Goal: Information Seeking & Learning: Learn about a topic

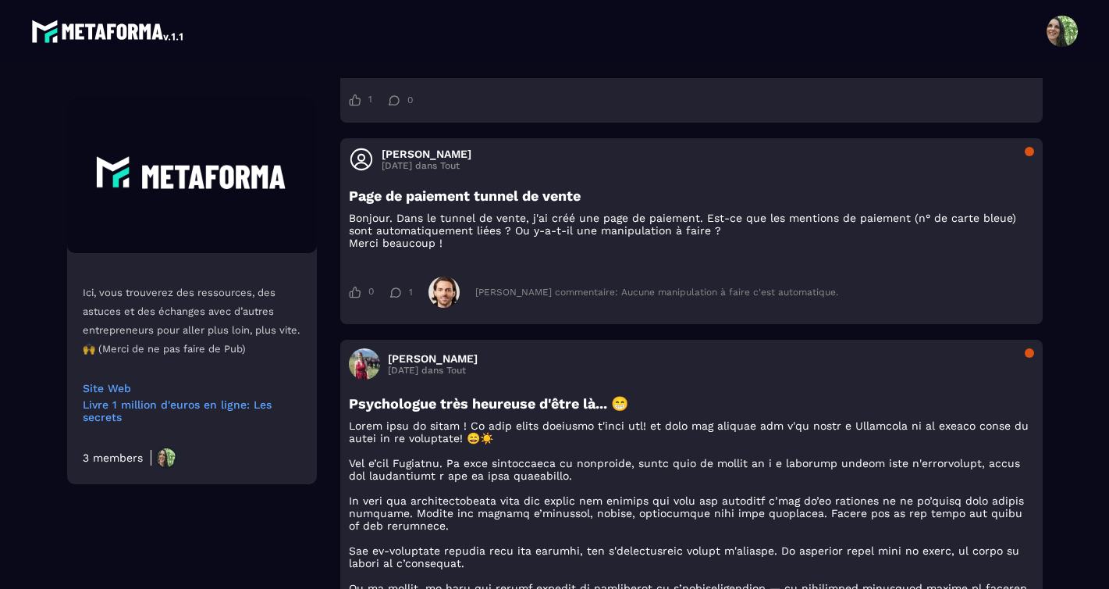
scroll to position [1572, 0]
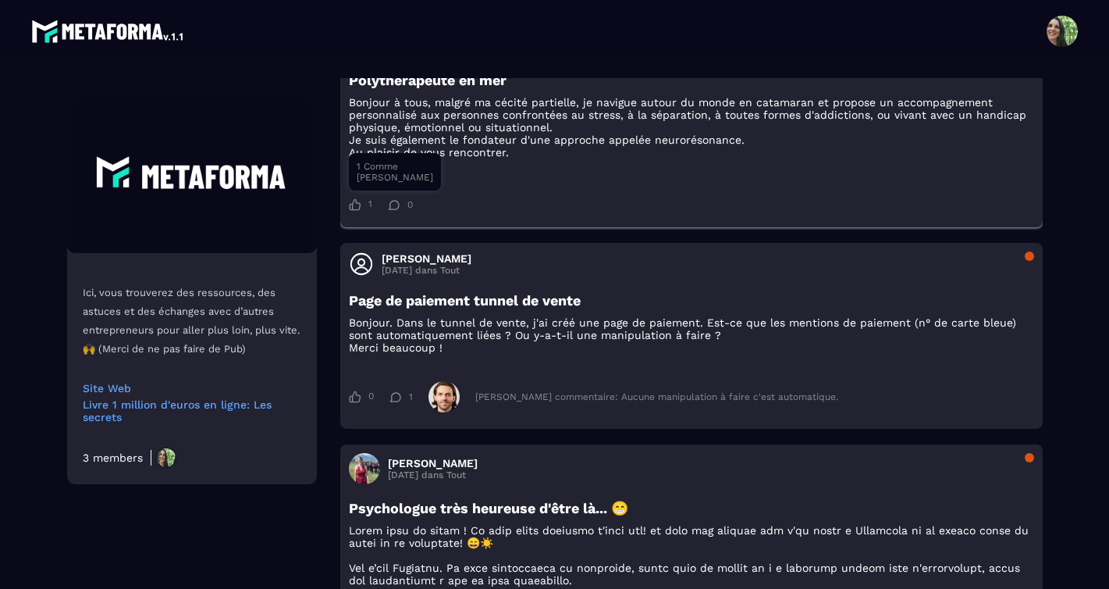
click at [351, 211] on icon at bounding box center [355, 204] width 12 height 12
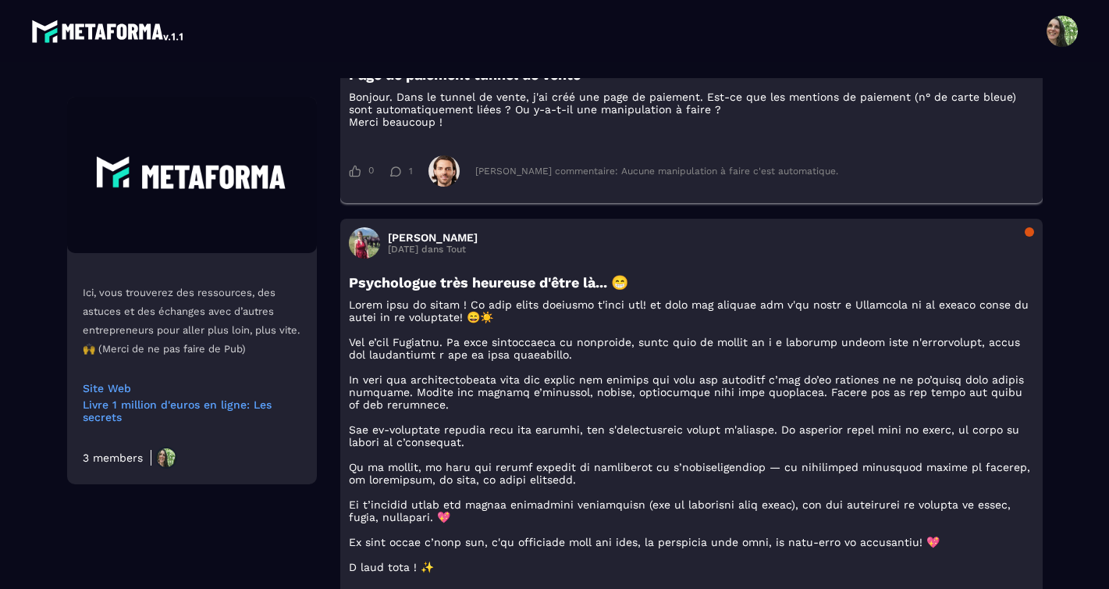
scroll to position [1800, 0]
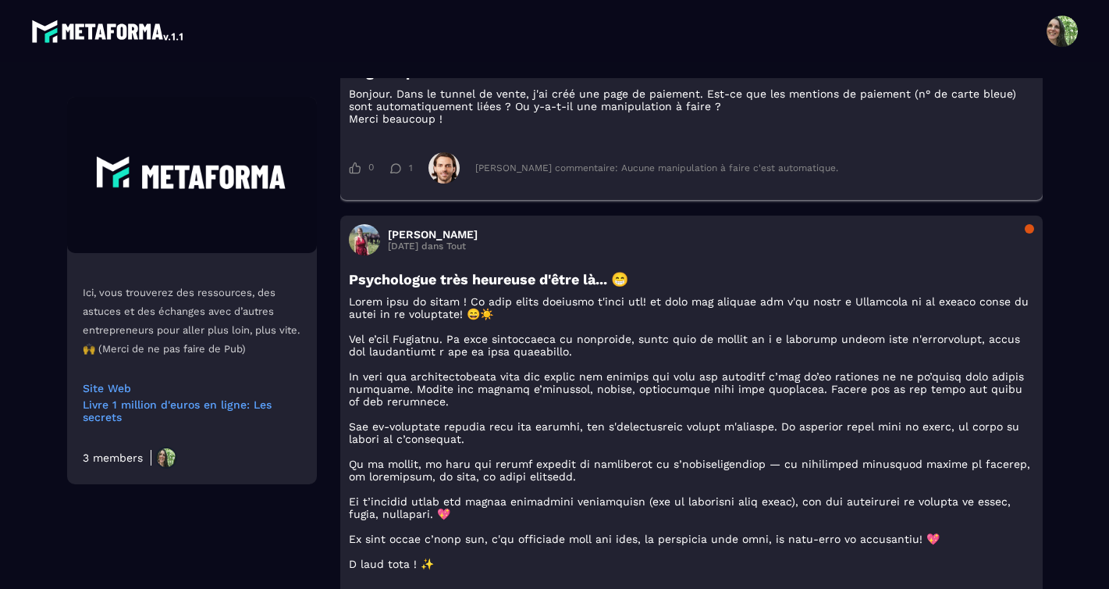
click at [511, 173] on div "[PERSON_NAME] commentaire: Aucune manipulation à faire c'est automatique." at bounding box center [656, 167] width 363 height 11
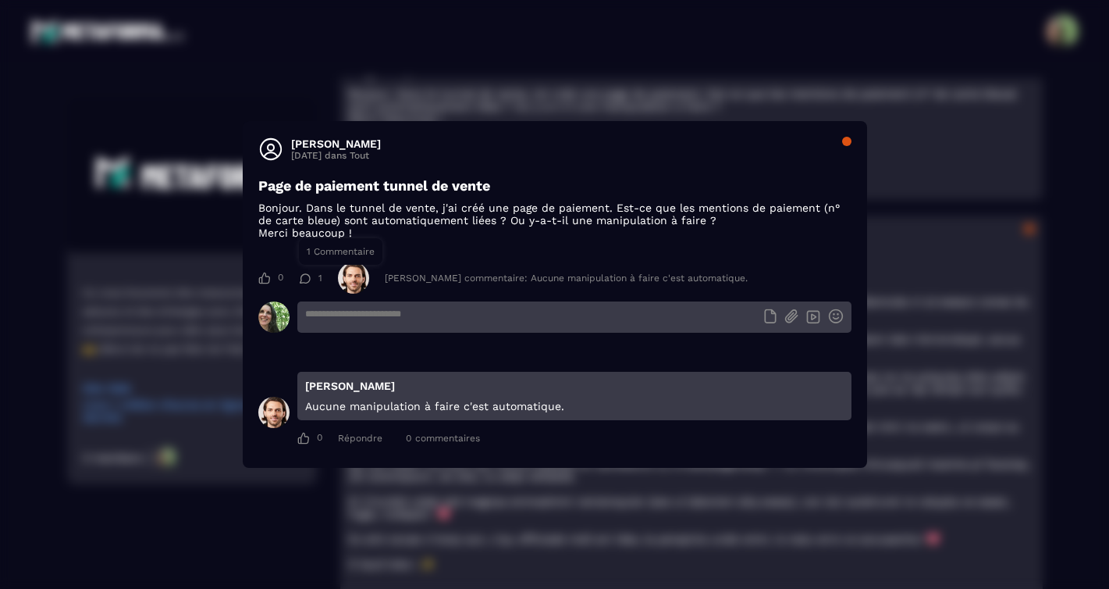
click at [306, 279] on icon "Modal window" at bounding box center [305, 278] width 12 height 10
click at [847, 144] on div "Modal window" at bounding box center [846, 141] width 9 height 9
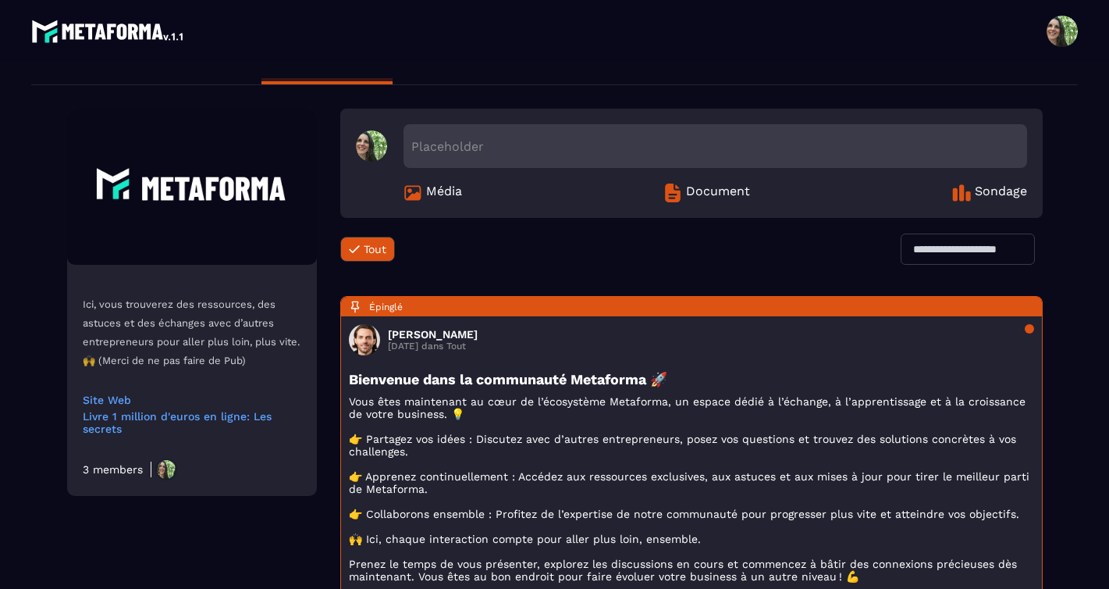
scroll to position [0, 0]
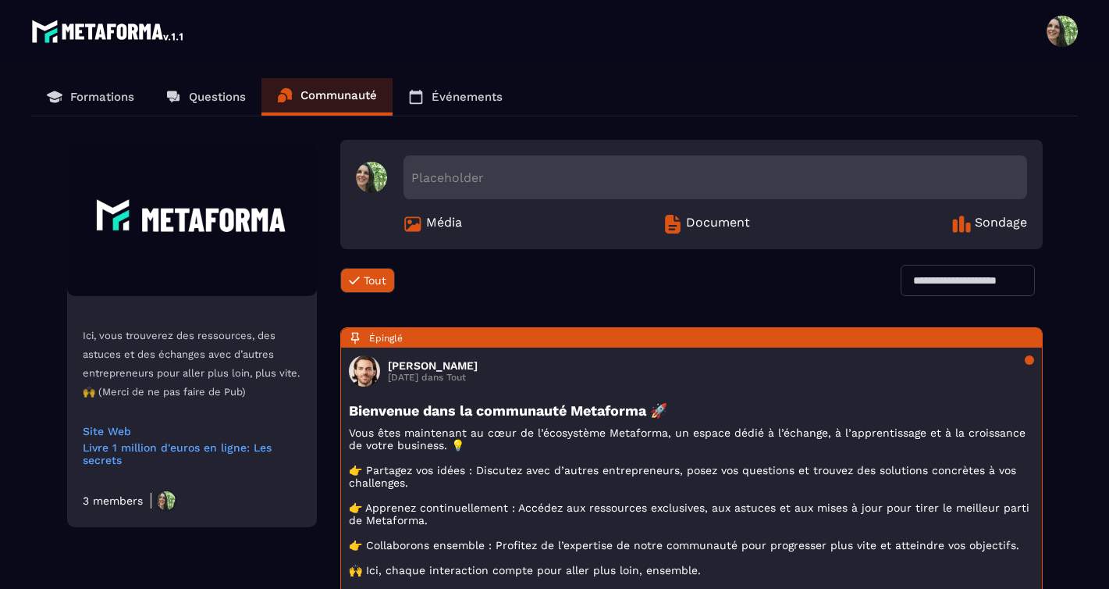
click at [192, 93] on p "Questions" at bounding box center [217, 97] width 57 height 14
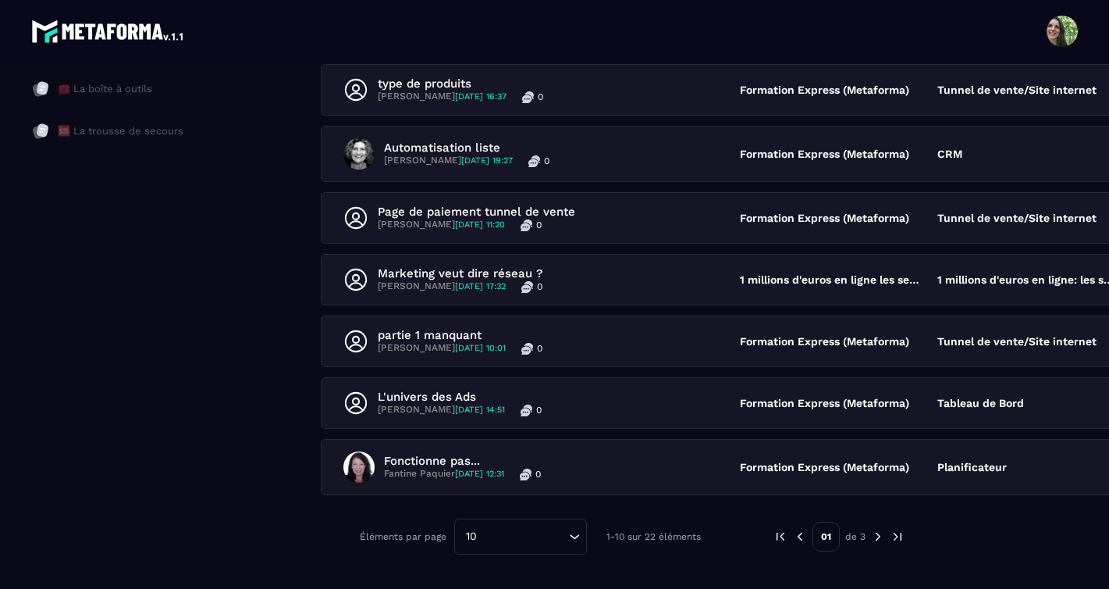
scroll to position [501, 0]
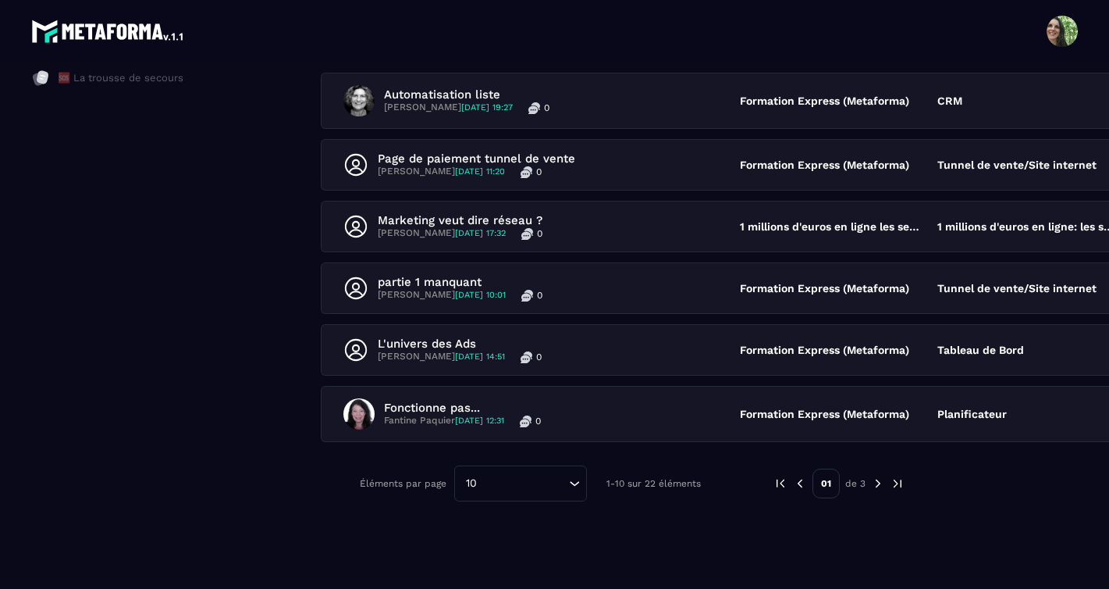
click at [871, 484] on img at bounding box center [878, 483] width 14 height 14
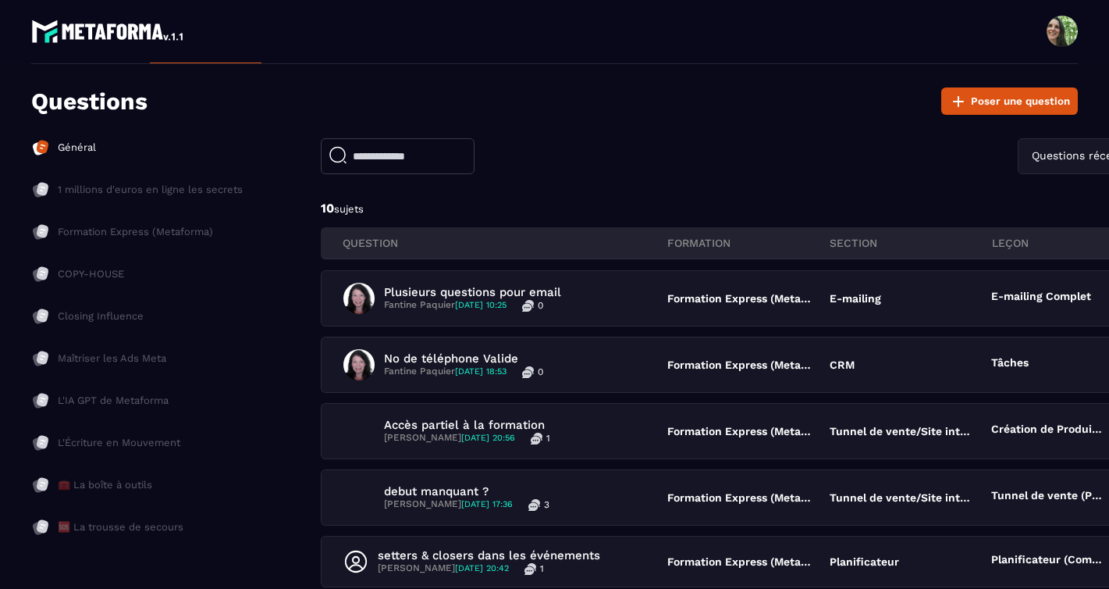
scroll to position [76, 0]
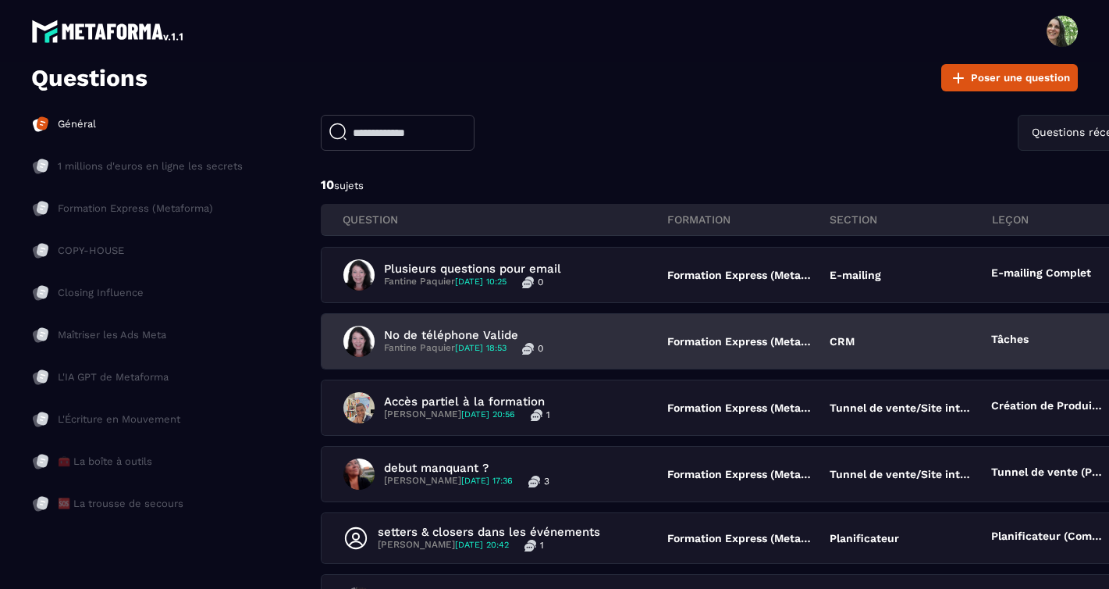
click at [415, 337] on p "No de téléphone Valide" at bounding box center [463, 335] width 159 height 14
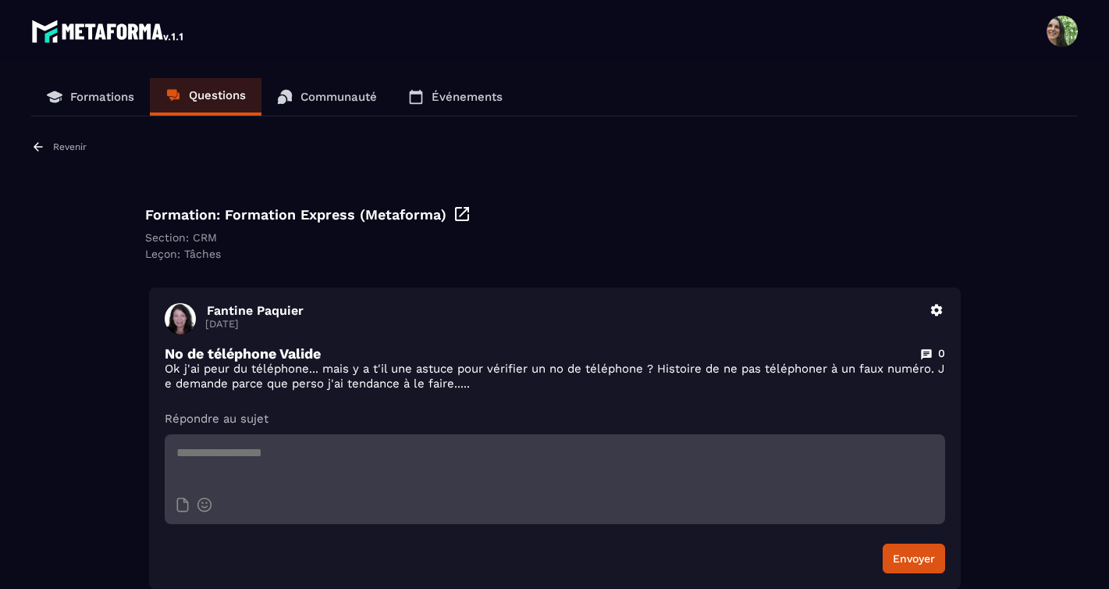
scroll to position [9, 0]
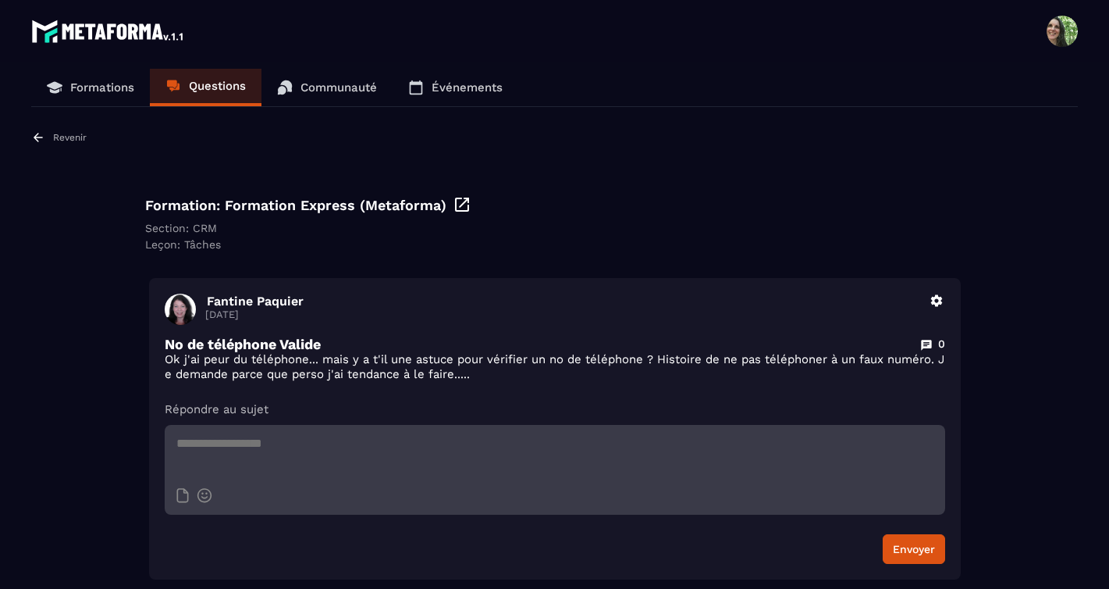
click at [57, 139] on p "Revenir" at bounding box center [70, 137] width 34 height 11
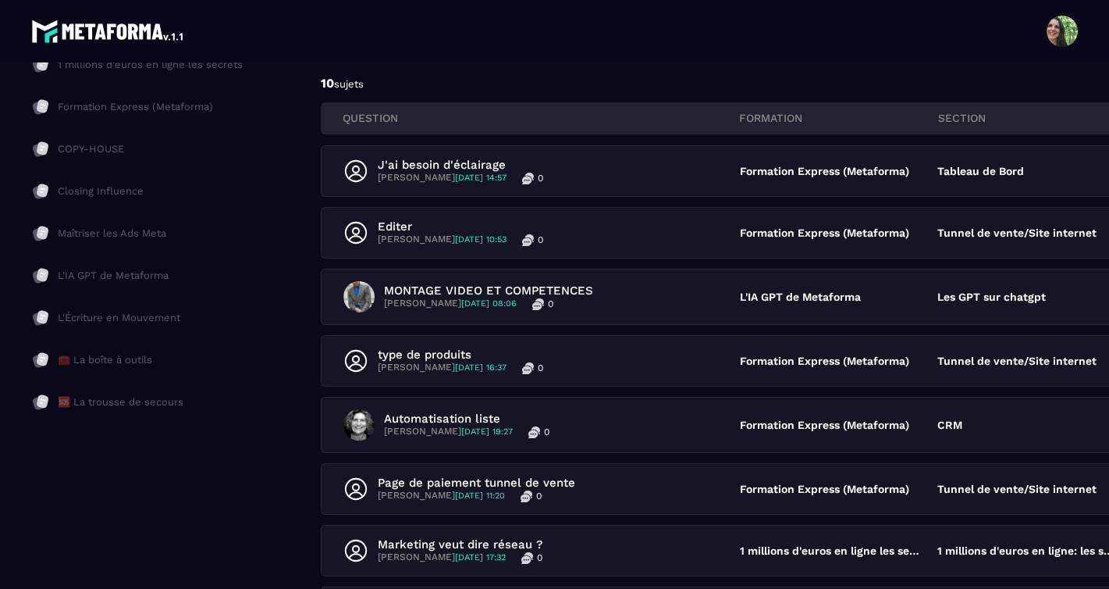
scroll to position [178, 0]
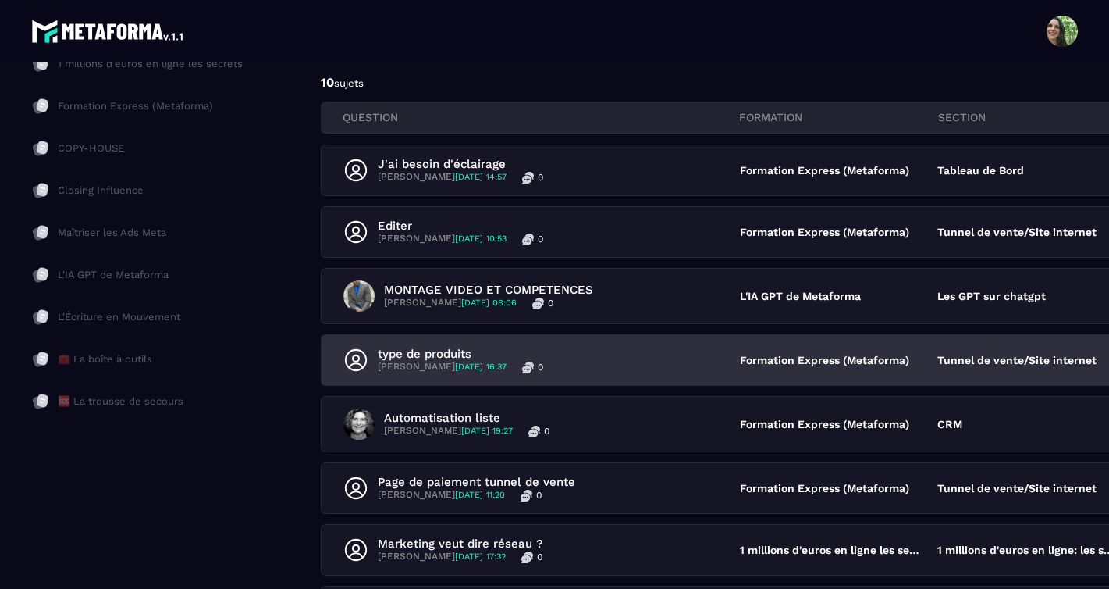
click at [450, 351] on p "type de produits" at bounding box center [461, 354] width 166 height 14
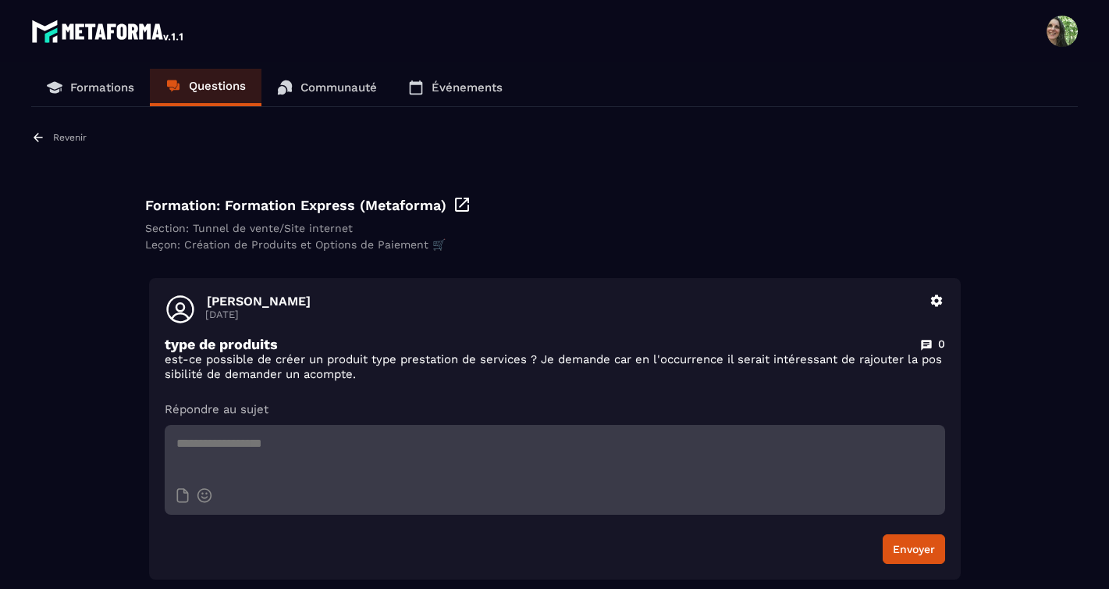
scroll to position [15, 0]
click at [43, 133] on icon at bounding box center [38, 137] width 14 height 14
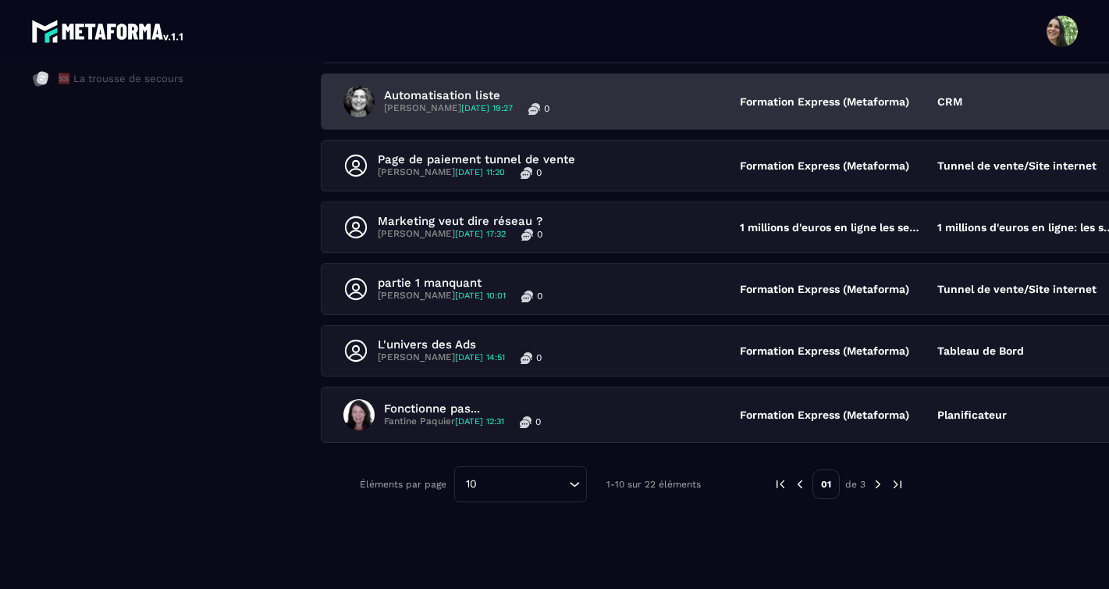
scroll to position [501, 0]
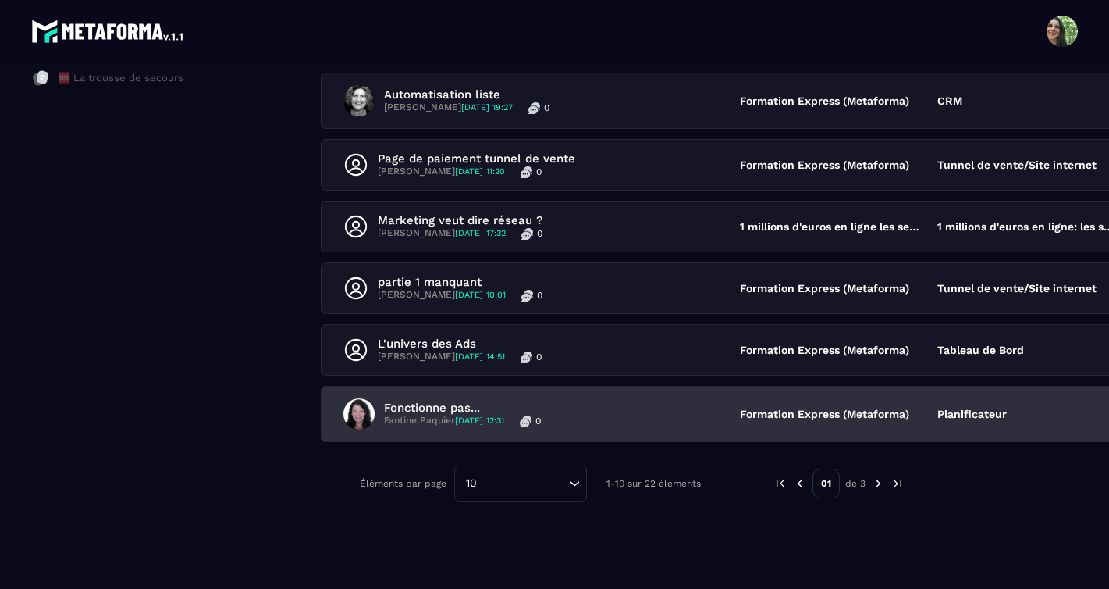
click at [454, 407] on p "Fonctionne pas..." at bounding box center [462, 408] width 157 height 14
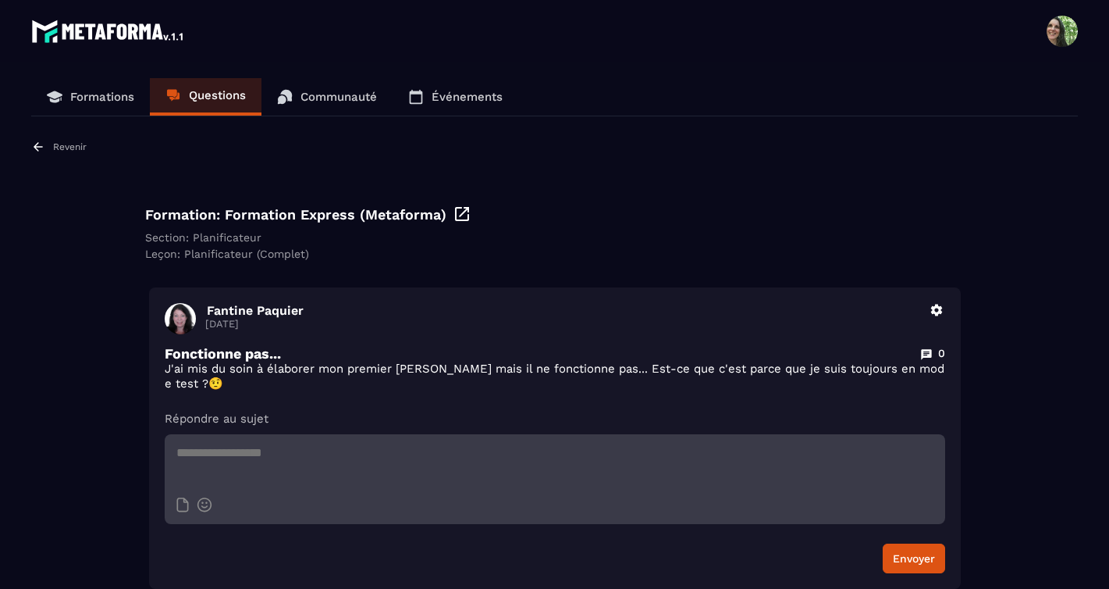
click at [41, 148] on icon at bounding box center [38, 147] width 14 height 14
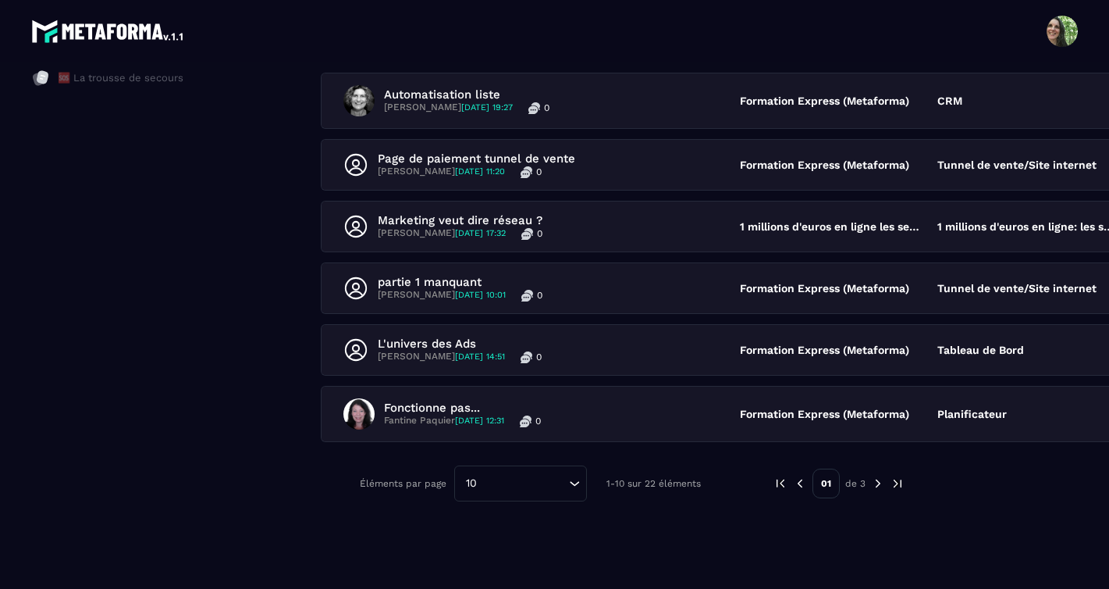
click at [871, 486] on img at bounding box center [878, 483] width 14 height 14
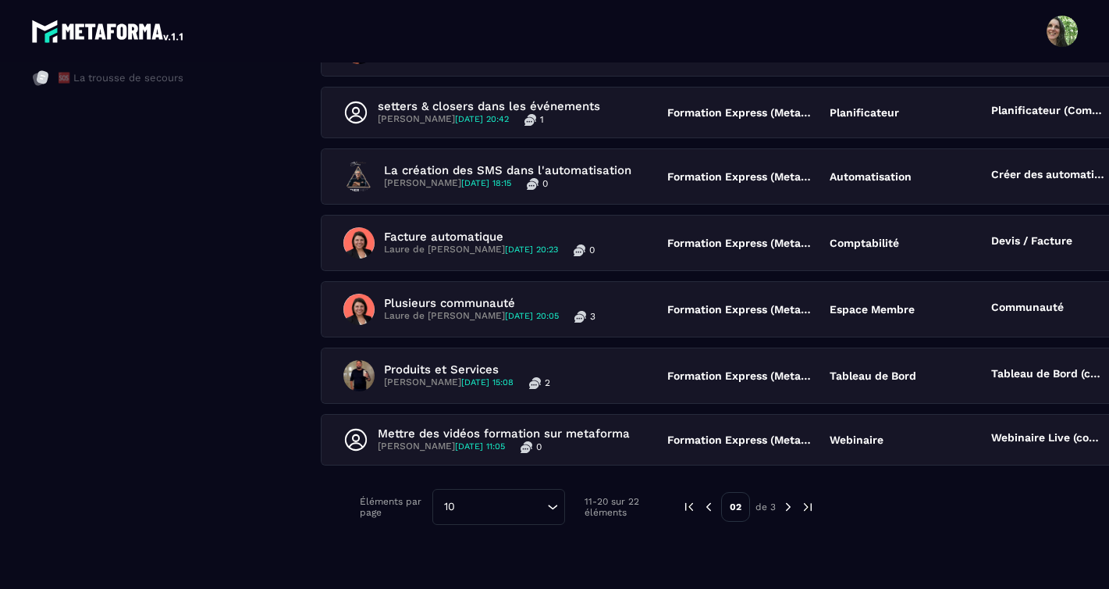
click at [867, 486] on div "Questions récentes Loading... 10 sujets QUESTION FORMATION section leçon Plusie…" at bounding box center [749, 106] width 856 height 835
click at [781, 507] on img at bounding box center [788, 507] width 14 height 14
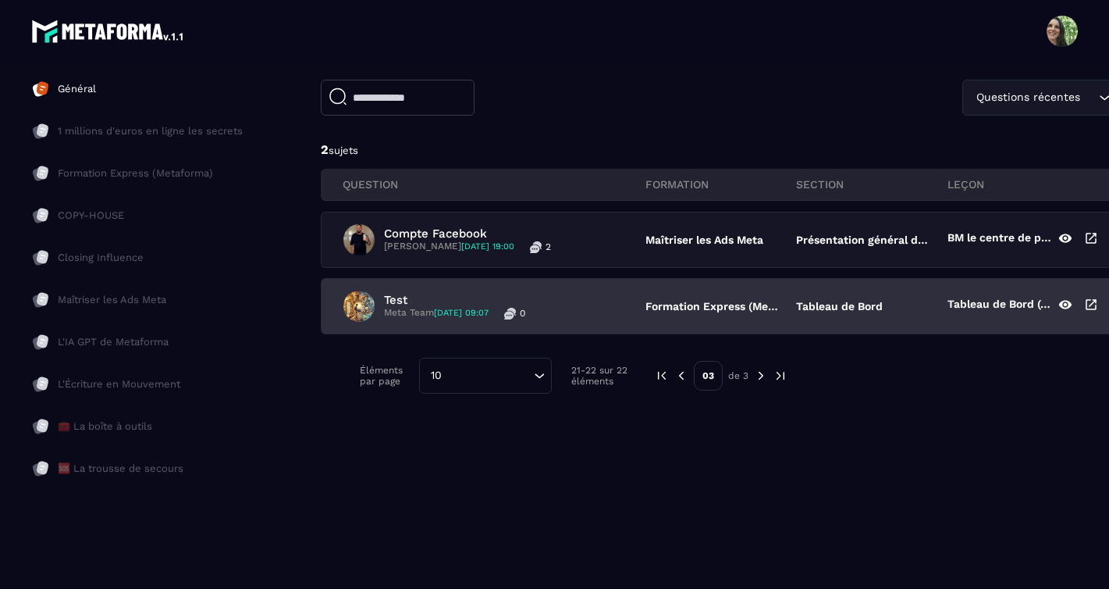
click at [405, 297] on p "Test" at bounding box center [454, 300] width 141 height 14
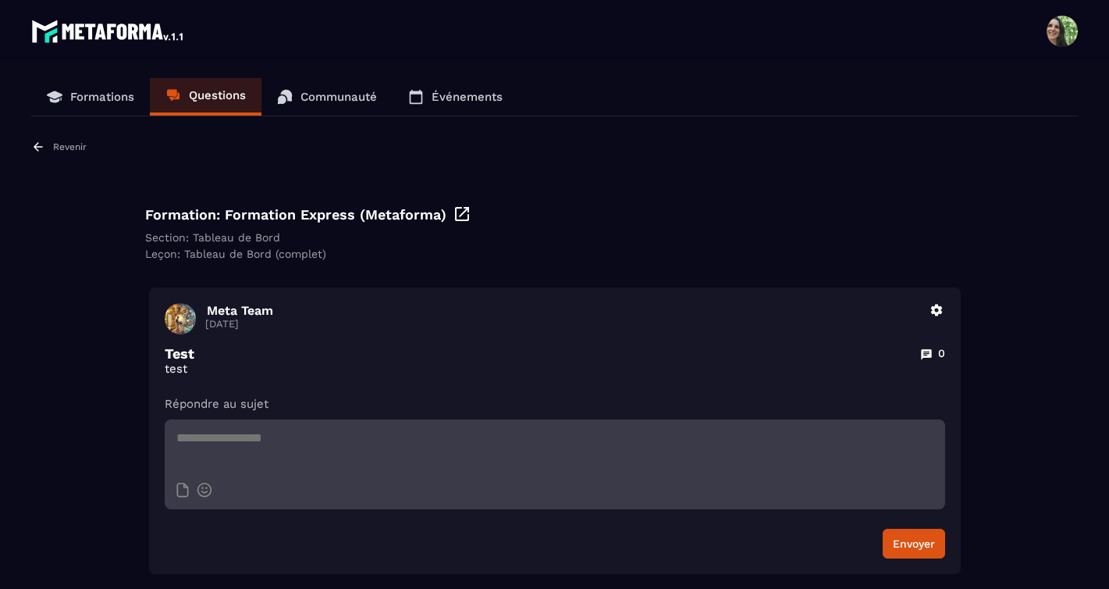
click at [45, 147] on icon at bounding box center [38, 147] width 14 height 14
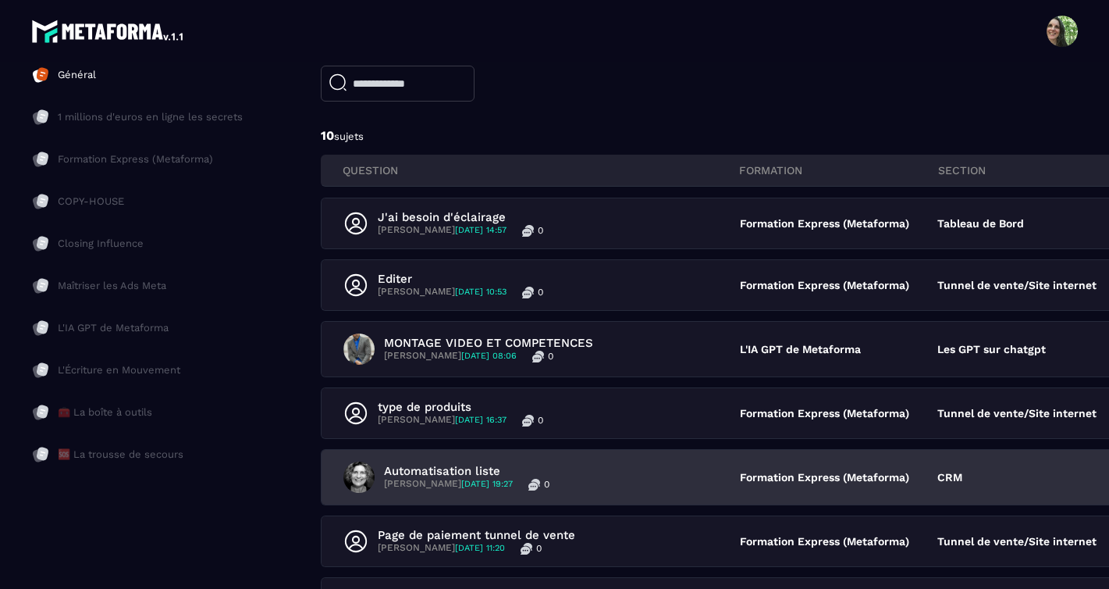
scroll to position [0, 0]
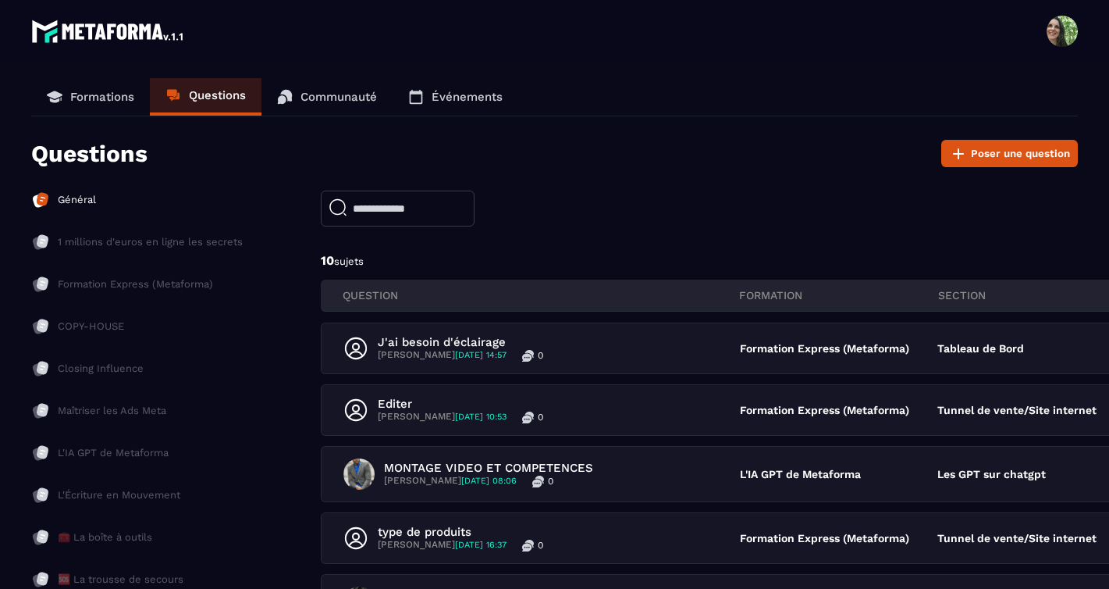
click at [84, 94] on p "Formations" at bounding box center [102, 97] width 64 height 14
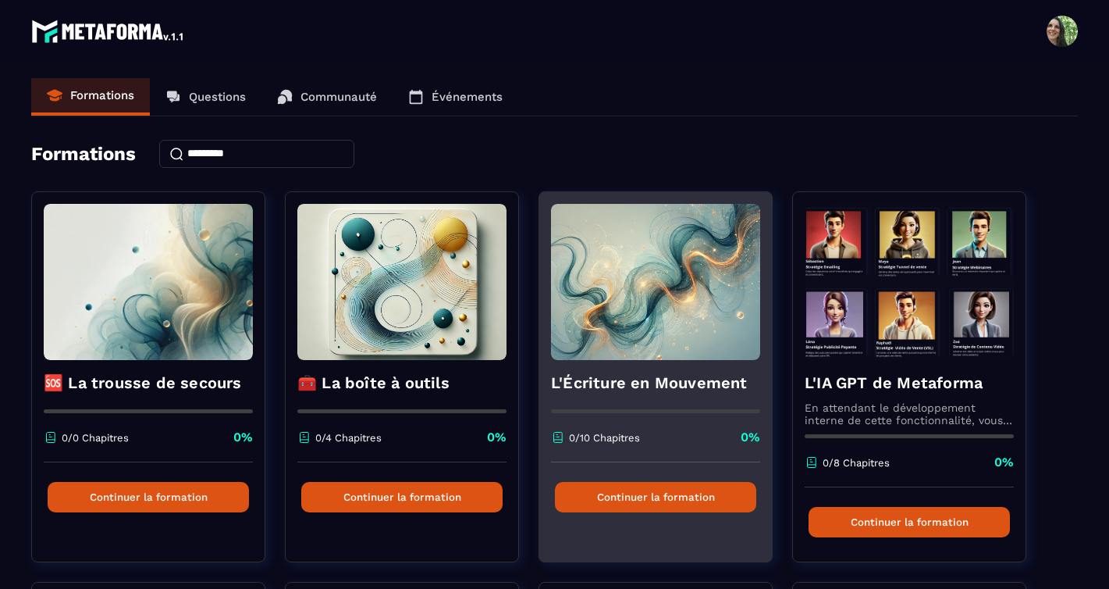
click at [664, 318] on img at bounding box center [655, 282] width 209 height 156
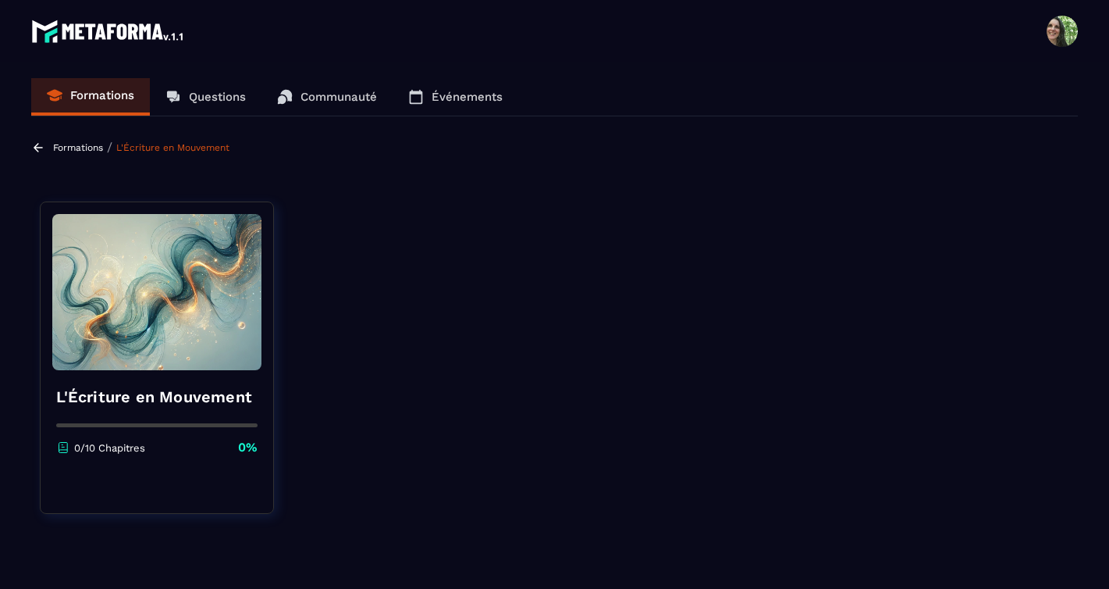
click at [121, 447] on p "0/10 Chapitres" at bounding box center [109, 448] width 71 height 12
click at [173, 327] on img at bounding box center [156, 292] width 209 height 156
click at [195, 322] on img at bounding box center [156, 292] width 209 height 156
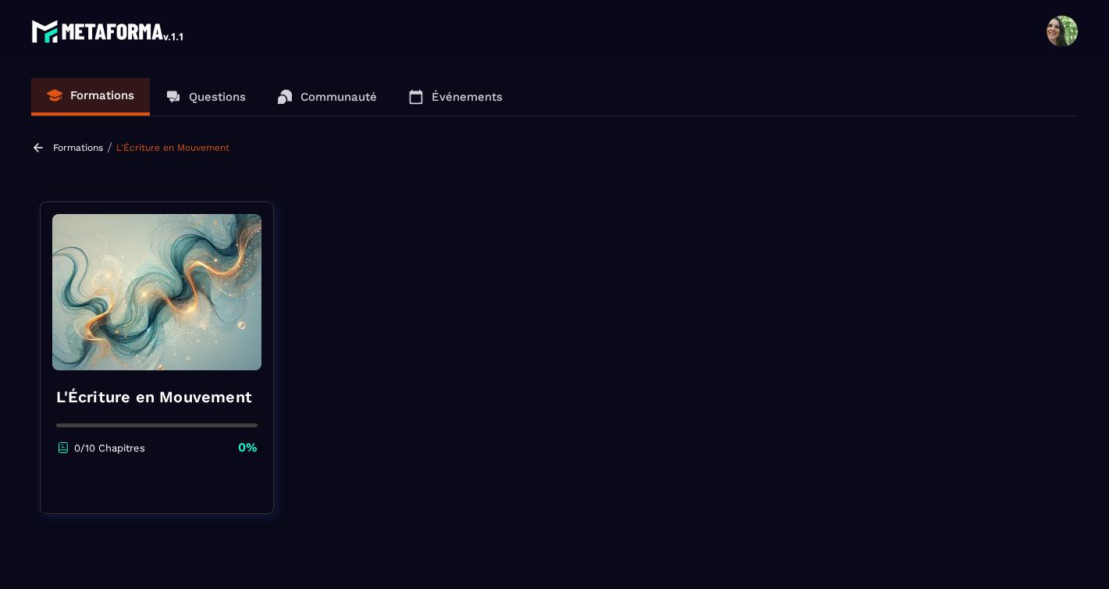
click at [53, 144] on p "Formations" at bounding box center [78, 147] width 50 height 11
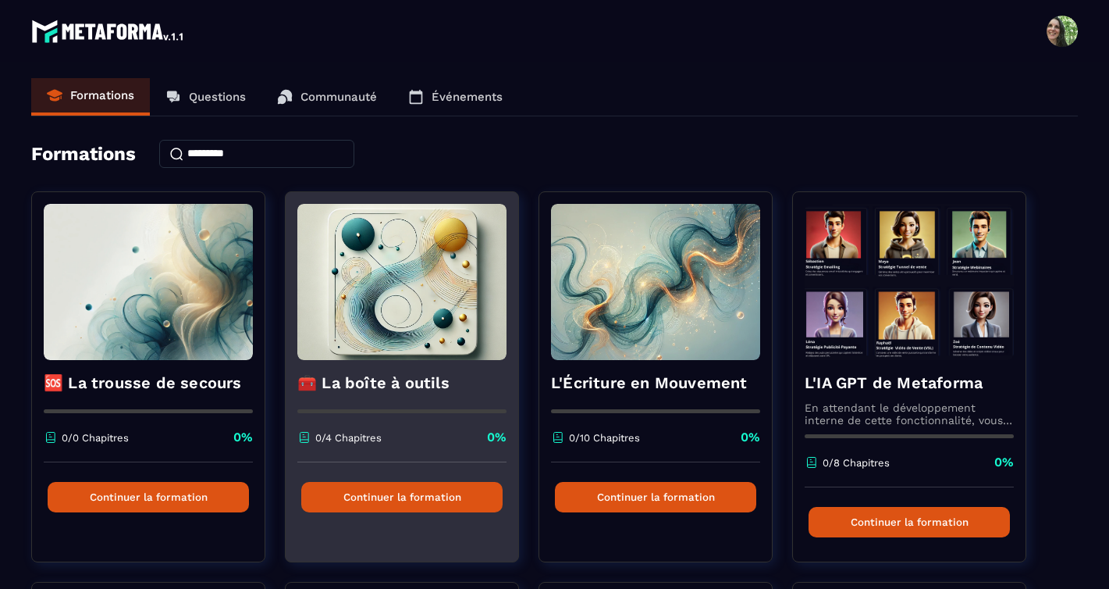
click at [349, 270] on img at bounding box center [401, 282] width 209 height 156
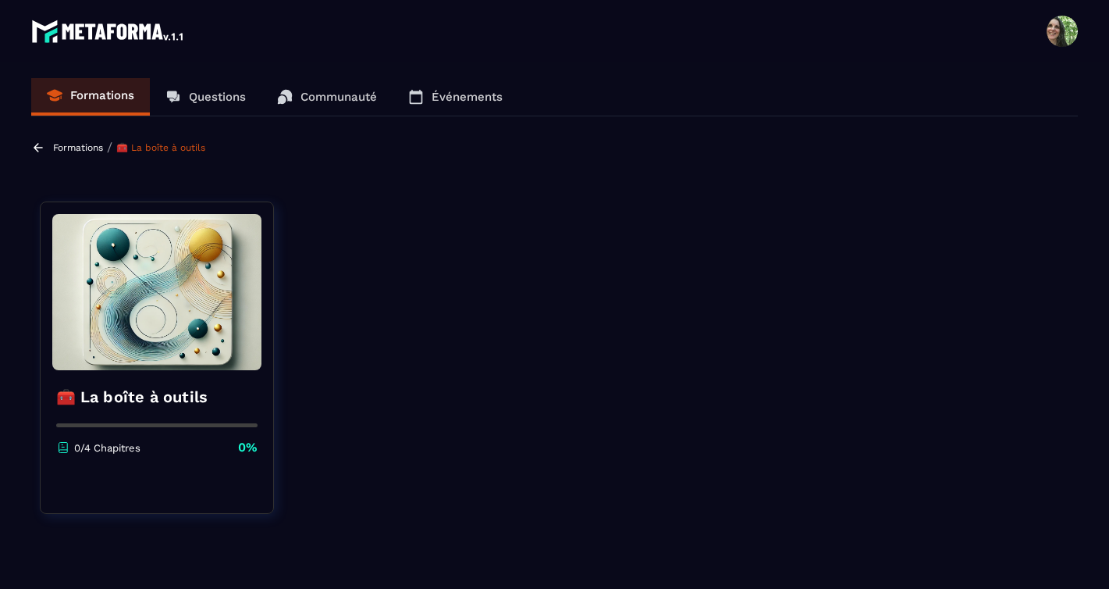
click at [183, 301] on img at bounding box center [156, 292] width 209 height 156
click at [53, 141] on div "Formations / 🧰 La boîte à outils" at bounding box center [120, 147] width 178 height 15
click at [56, 146] on p "Formations" at bounding box center [78, 147] width 50 height 11
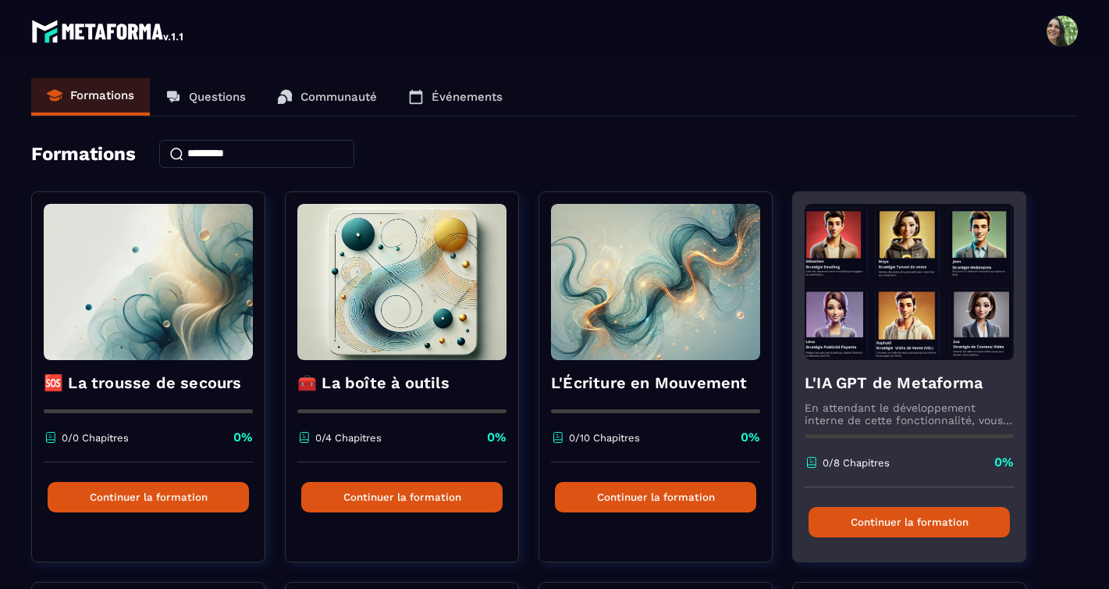
click at [920, 394] on div "L'IA GPT de Metaforma En attendant le développement interne de cette fonctionna…" at bounding box center [909, 423] width 233 height 127
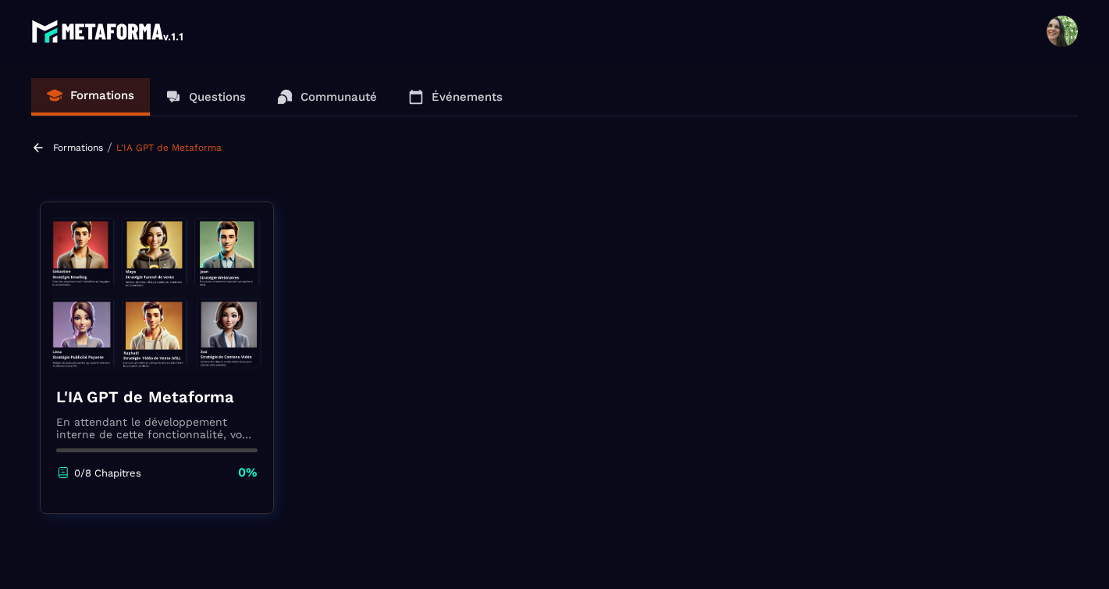
click at [168, 344] on img at bounding box center [156, 292] width 209 height 156
click at [146, 432] on p "En attendant le développement interne de cette fonctionnalité, vous pouvez déjà…" at bounding box center [156, 427] width 201 height 25
click at [101, 475] on p "0/8 Chapitres" at bounding box center [107, 473] width 67 height 12
click at [106, 370] on div "L'IA GPT de Metaforma En attendant le développement interne de cette fonctionna…" at bounding box center [157, 433] width 233 height 126
click at [128, 350] on img at bounding box center [156, 292] width 209 height 156
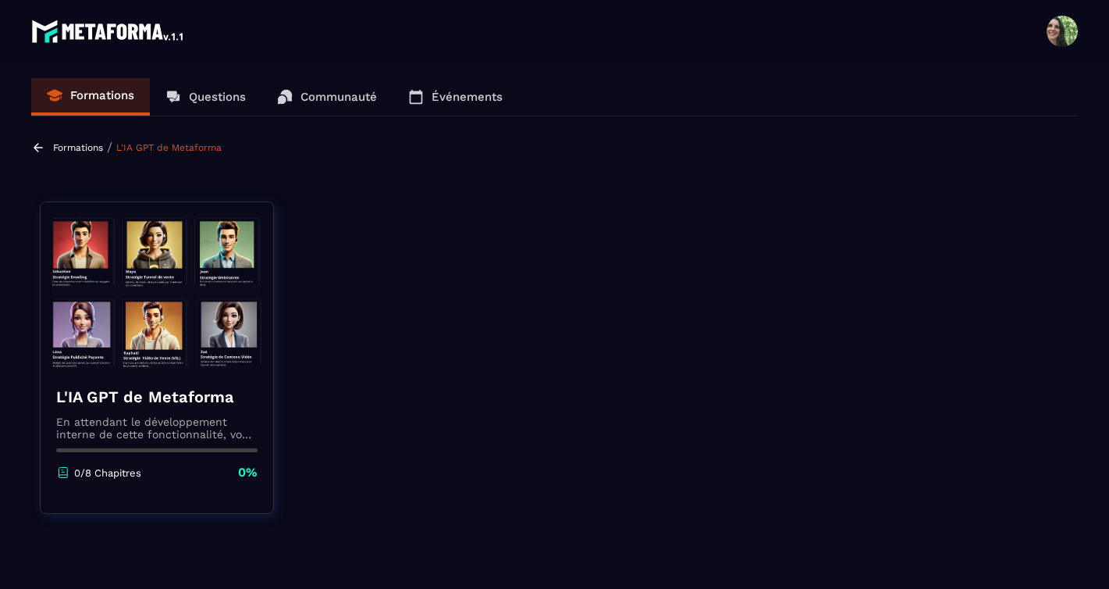
click at [203, 352] on img at bounding box center [156, 292] width 209 height 156
click at [245, 475] on p "0%" at bounding box center [248, 472] width 20 height 17
click at [156, 444] on div "L'IA GPT de Metaforma En attendant le développement interne de cette fonctionna…" at bounding box center [157, 433] width 233 height 126
drag, startPoint x: 141, startPoint y: 376, endPoint x: 123, endPoint y: 347, distance: 35.1
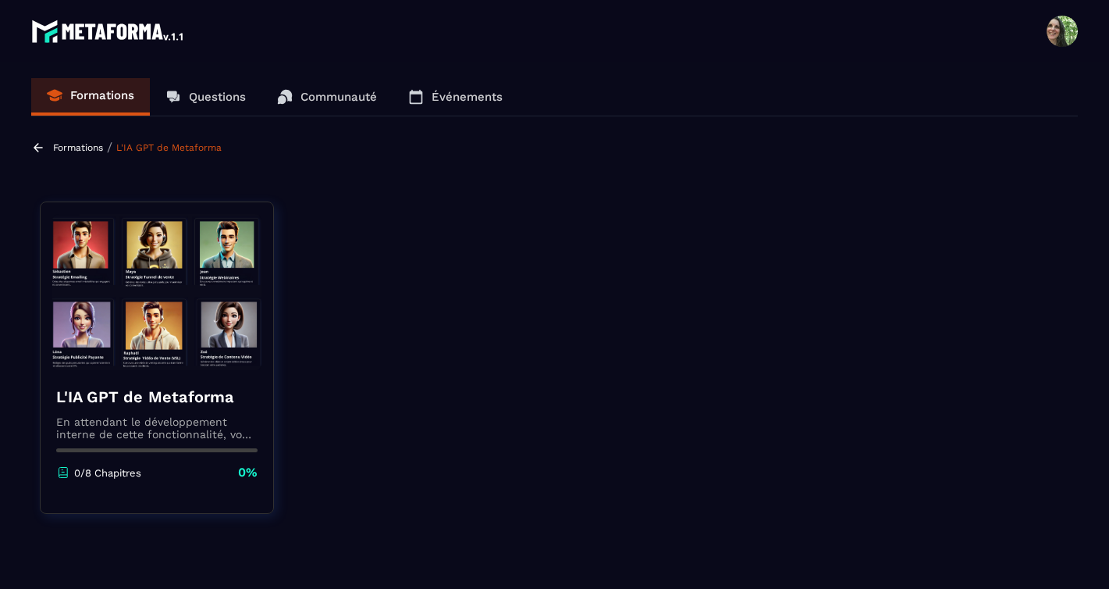
click at [139, 370] on div "L'IA GPT de Metaforma En attendant le développement interne de cette fonctionna…" at bounding box center [157, 433] width 233 height 126
click at [58, 148] on p "Formations" at bounding box center [78, 147] width 50 height 11
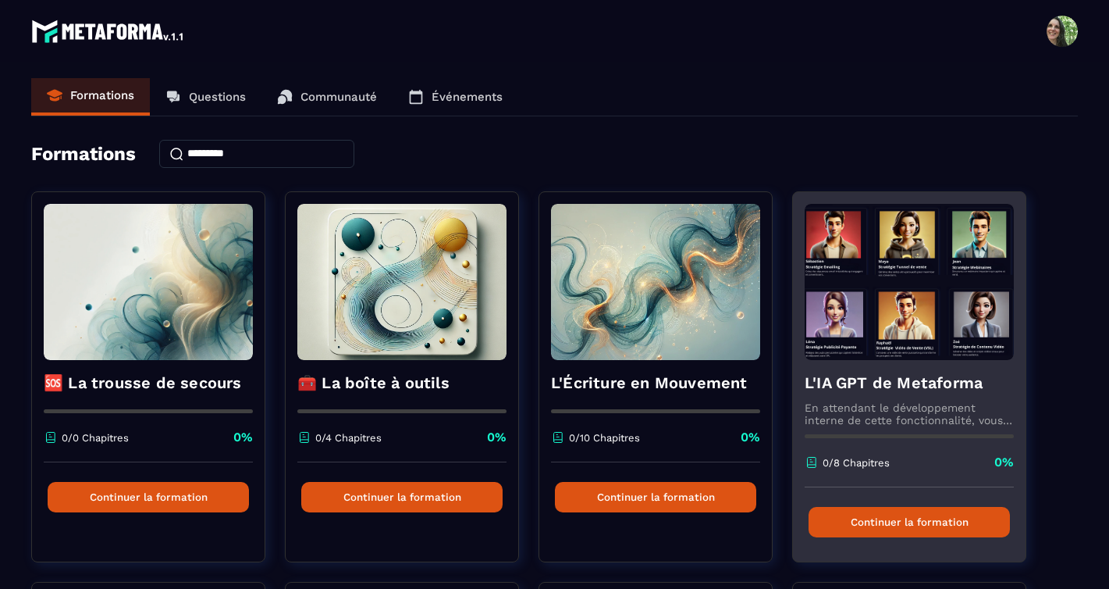
click at [891, 515] on button "Continuer la formation" at bounding box center [909, 522] width 201 height 30
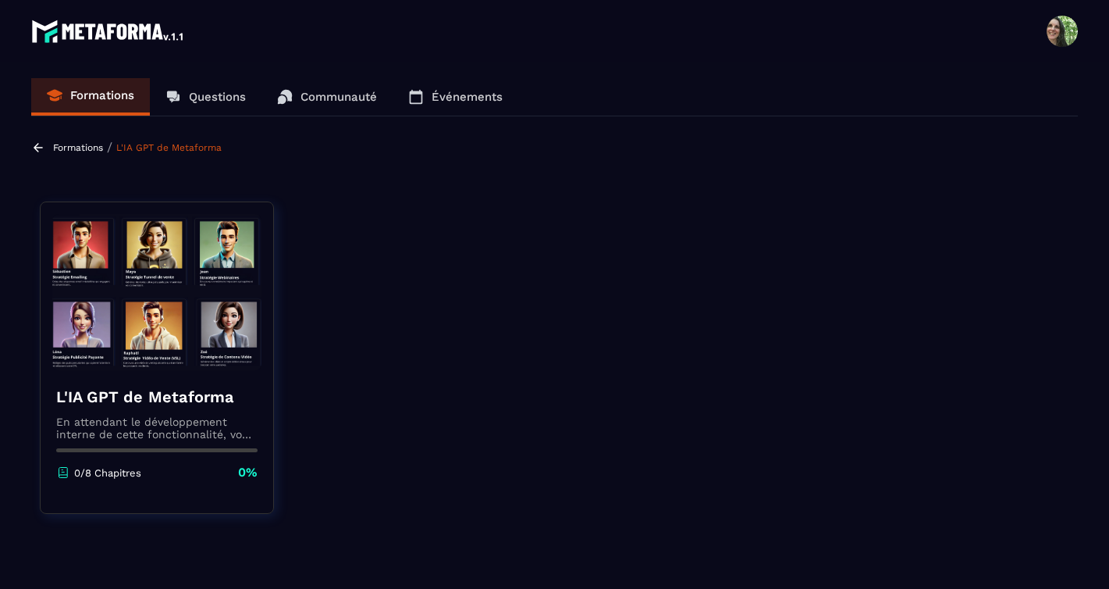
click at [119, 401] on h4 "L'IA GPT de Metaforma" at bounding box center [156, 397] width 201 height 22
click at [129, 364] on div "L'IA GPT de Metaforma En attendant le développement interne de cette fonctionna…" at bounding box center [157, 357] width 234 height 312
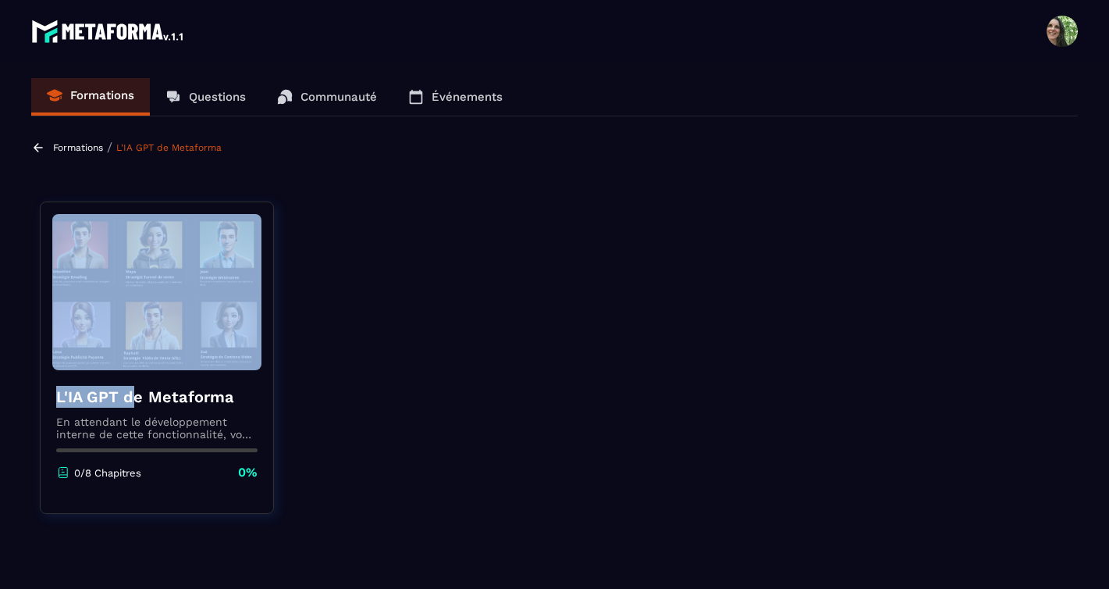
click at [73, 152] on p "Formations" at bounding box center [78, 147] width 50 height 11
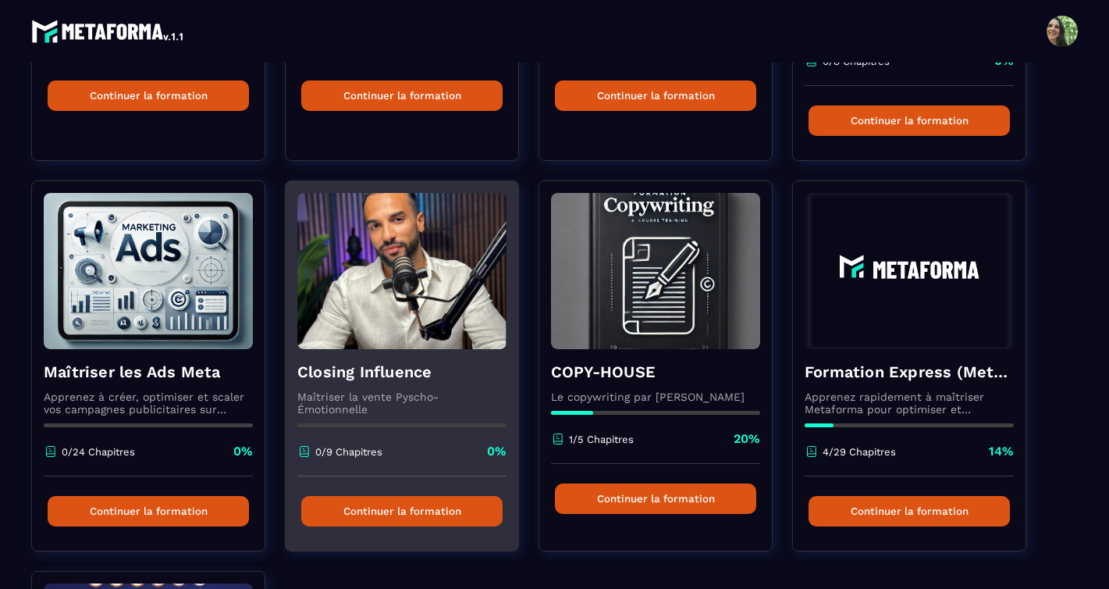
scroll to position [458, 0]
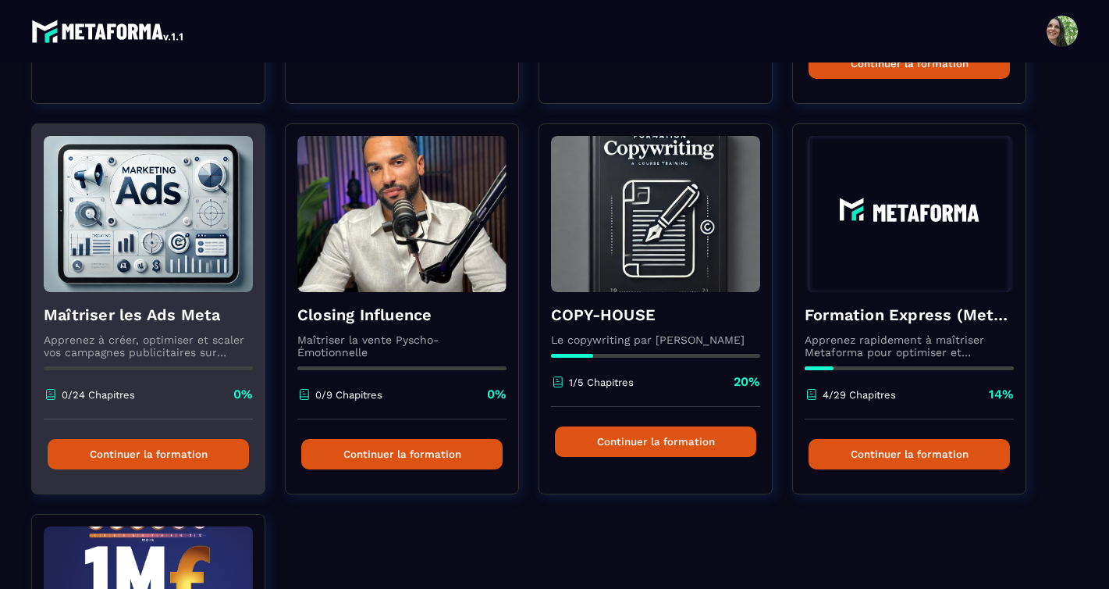
click at [169, 458] on button "Continuer la formation" at bounding box center [148, 454] width 201 height 30
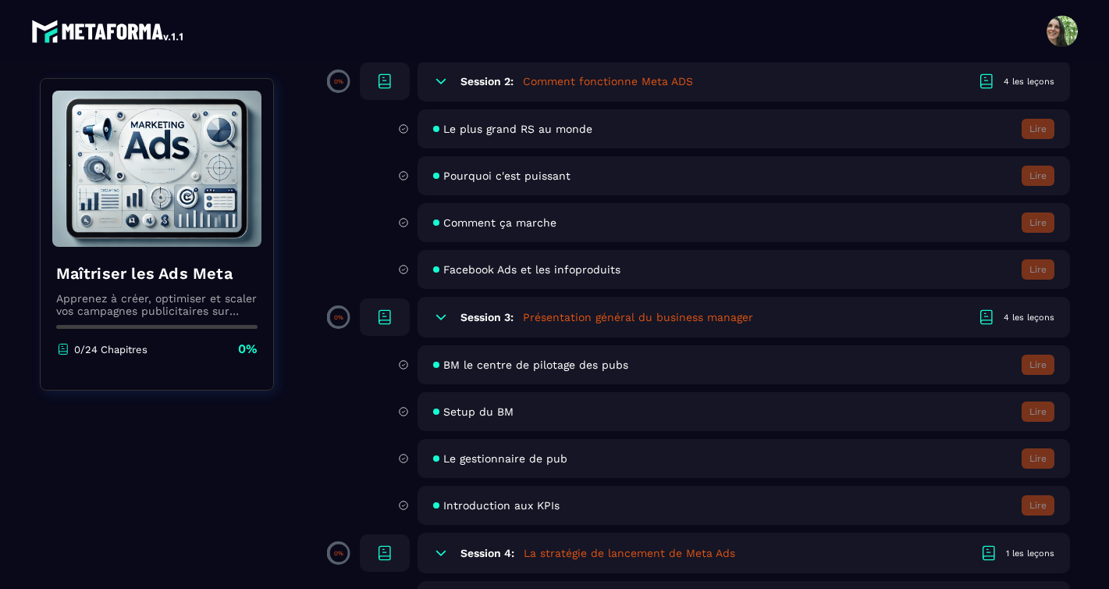
scroll to position [0, 0]
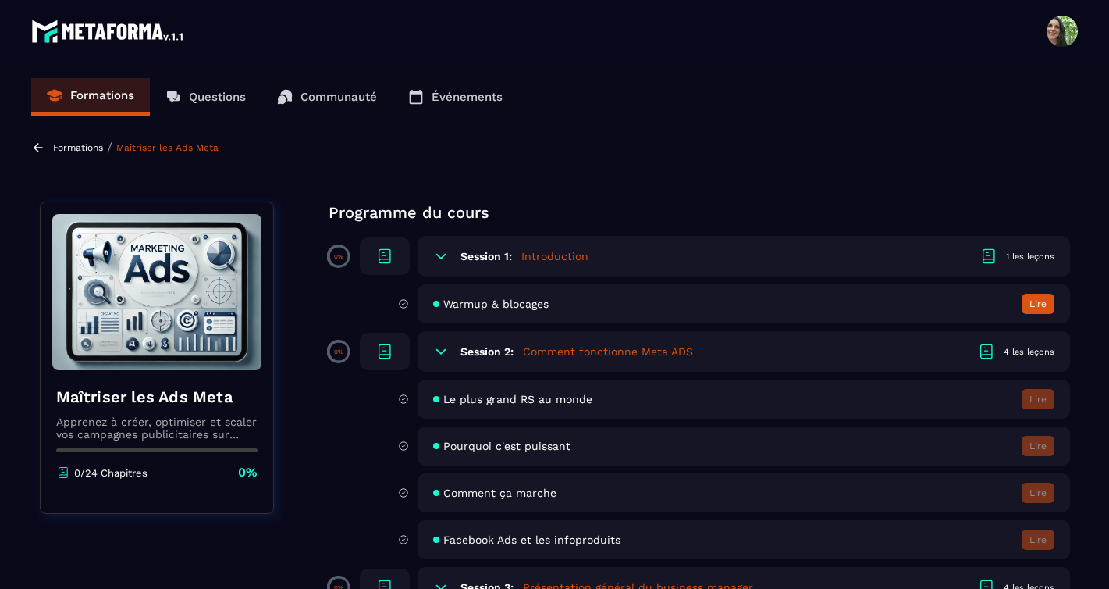
click at [72, 148] on p "Formations" at bounding box center [78, 147] width 50 height 11
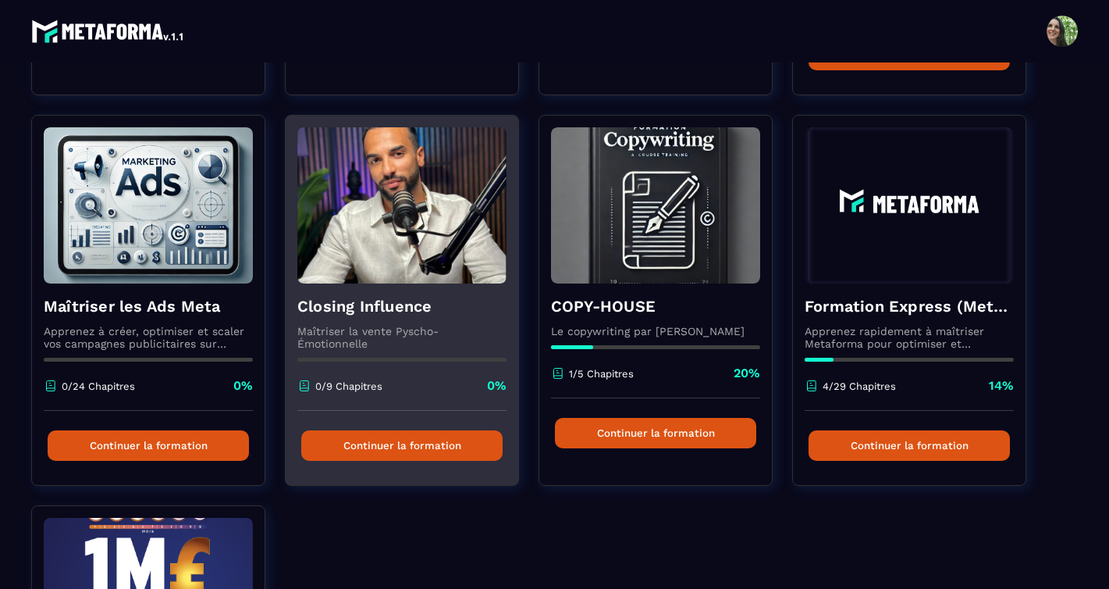
scroll to position [425, 0]
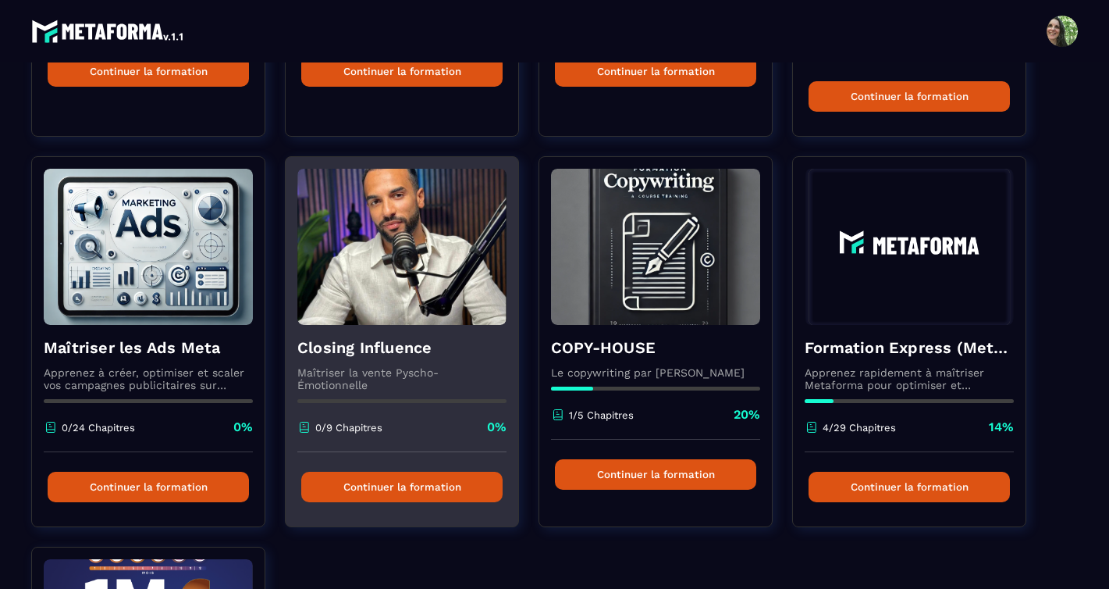
click at [439, 479] on button "Continuer la formation" at bounding box center [401, 487] width 201 height 30
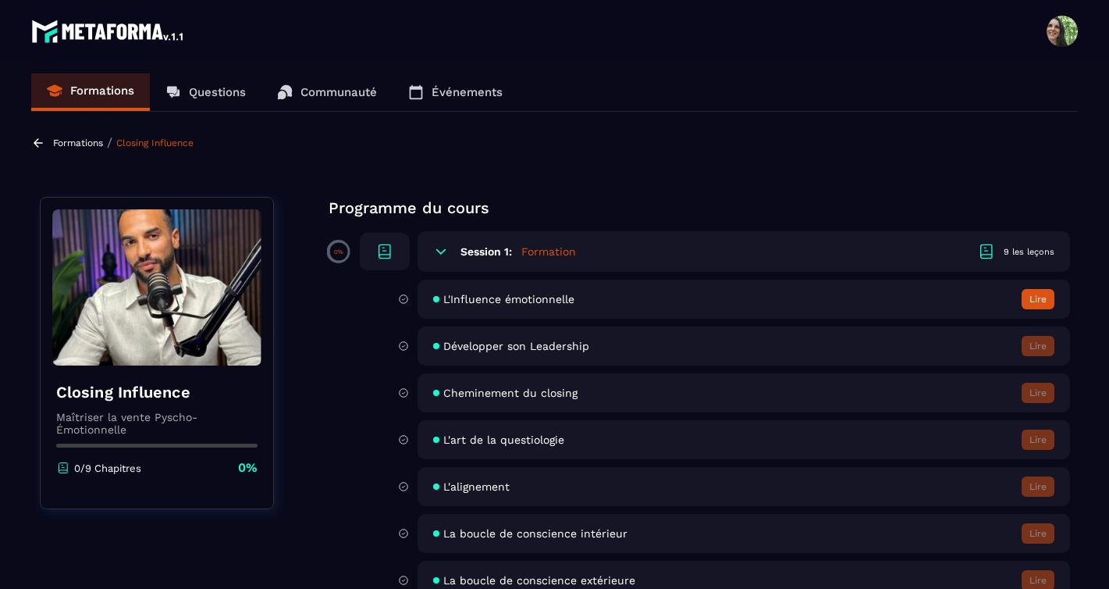
scroll to position [0, 0]
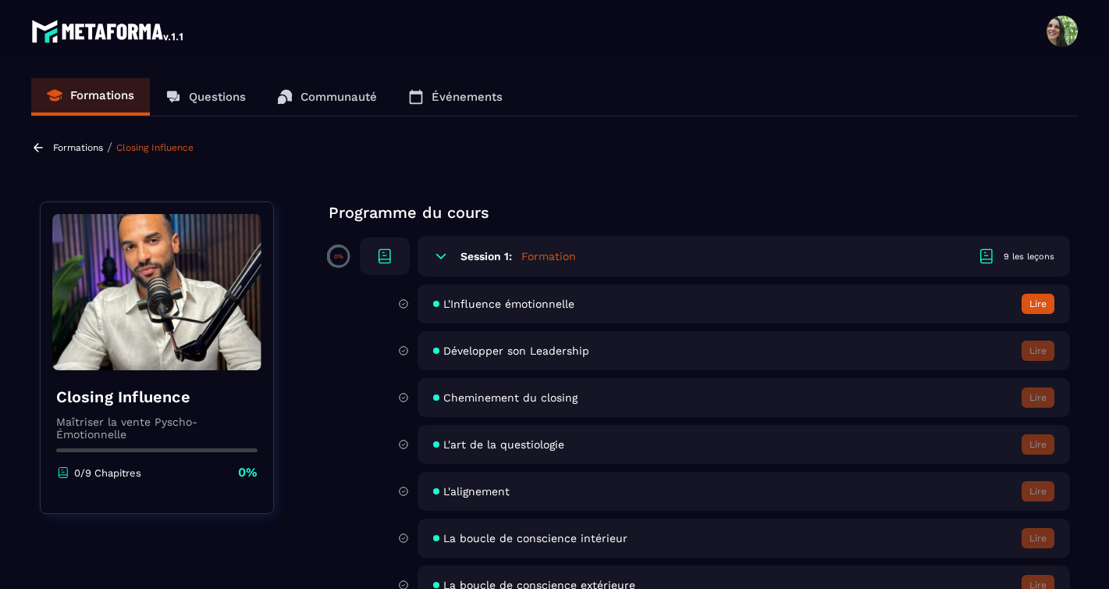
click at [67, 149] on p "Formations" at bounding box center [78, 147] width 50 height 11
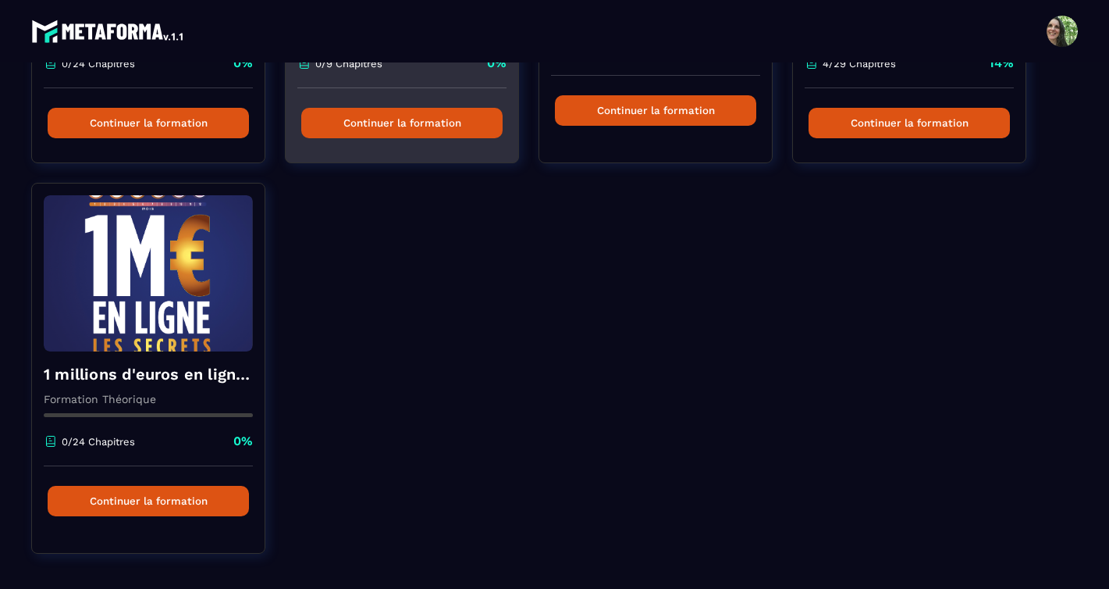
scroll to position [818, 0]
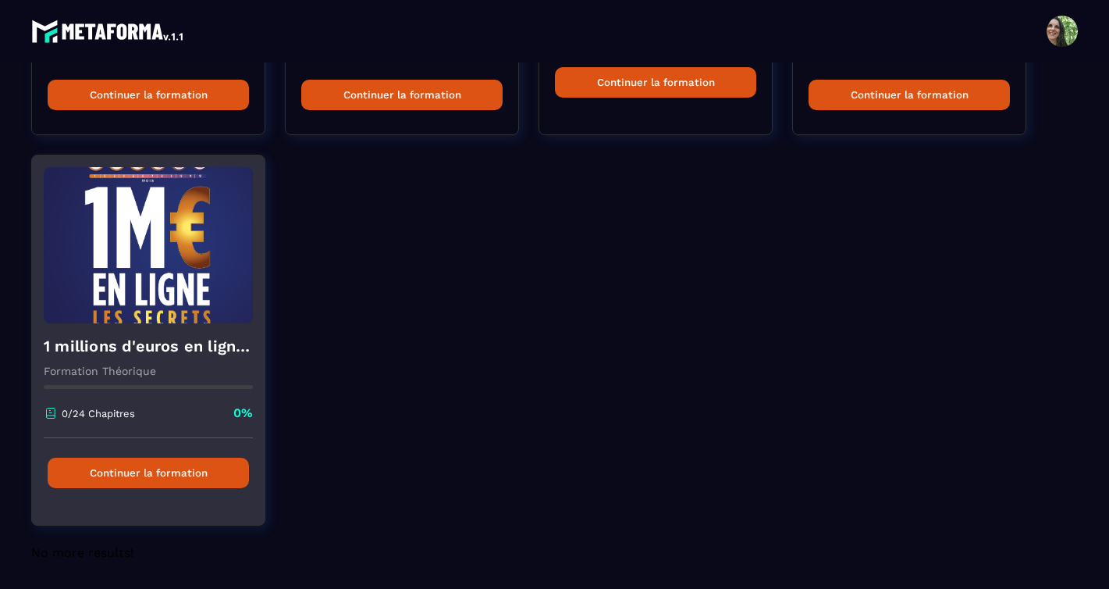
click at [143, 472] on button "Continuer la formation" at bounding box center [148, 473] width 201 height 30
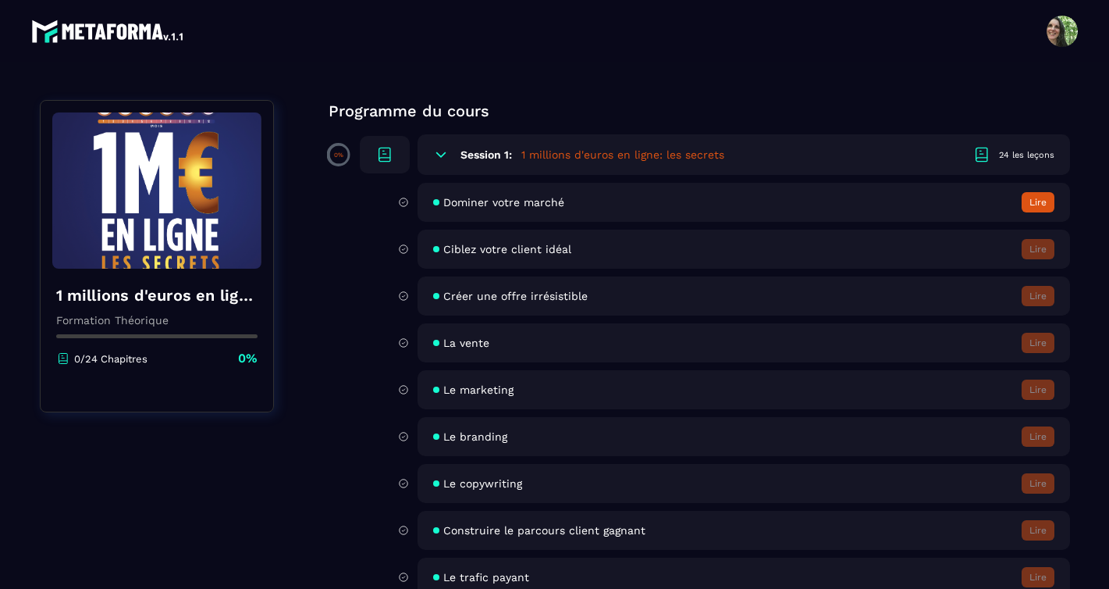
scroll to position [0, 0]
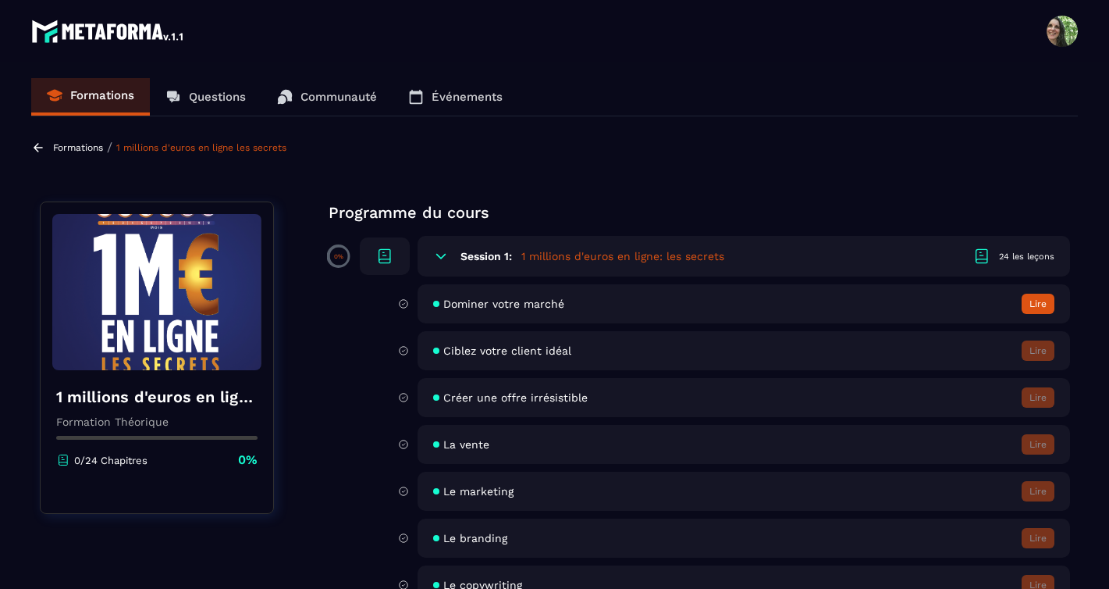
click at [63, 144] on p "Formations" at bounding box center [78, 147] width 50 height 11
